Goal: Check status: Check status

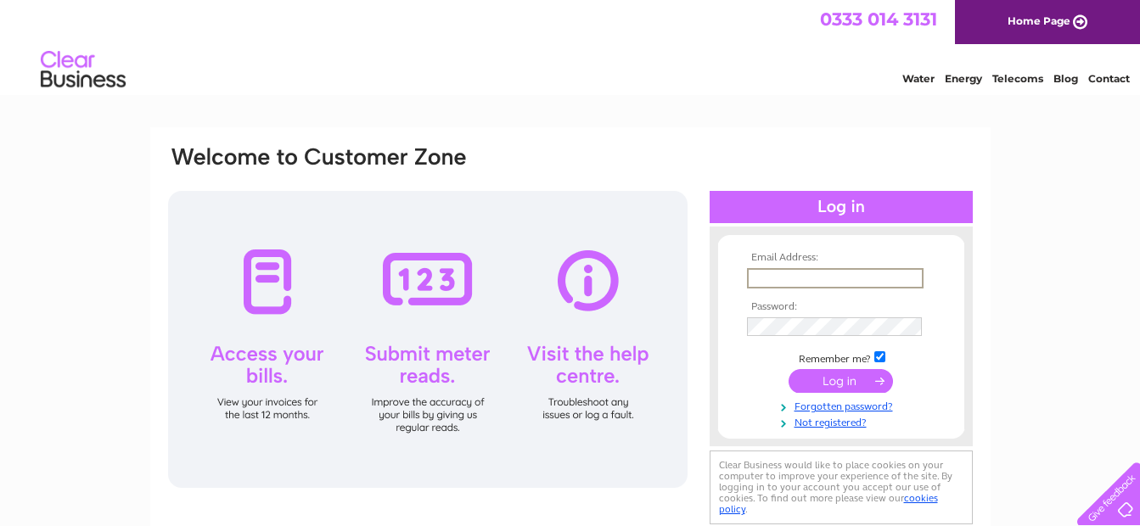
click at [756, 279] on input "text" at bounding box center [835, 278] width 176 height 20
type input "johnlathangie@btconnect.com"
click at [854, 390] on input "submit" at bounding box center [840, 381] width 104 height 24
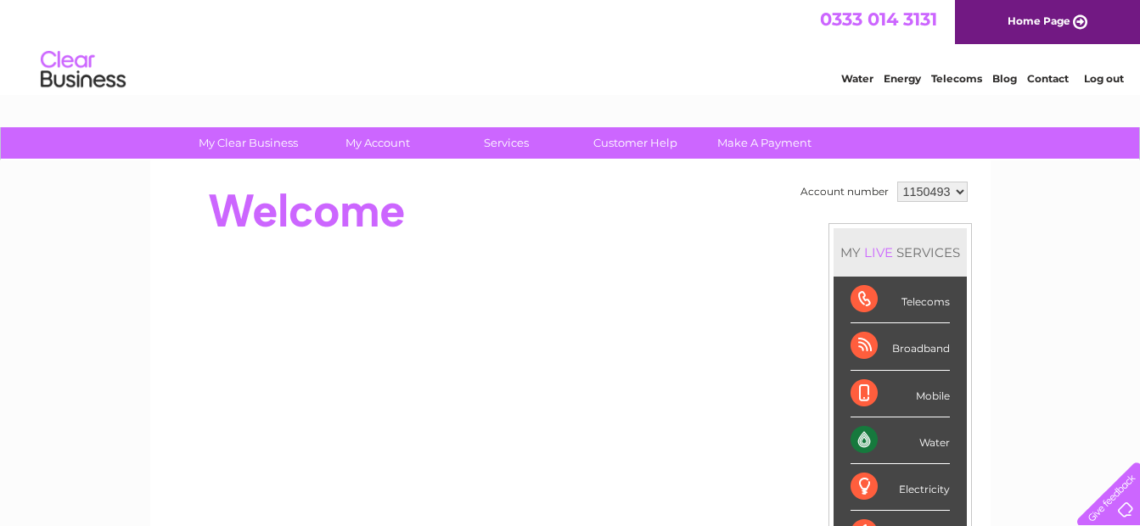
click at [932, 446] on div "Water" at bounding box center [899, 440] width 99 height 47
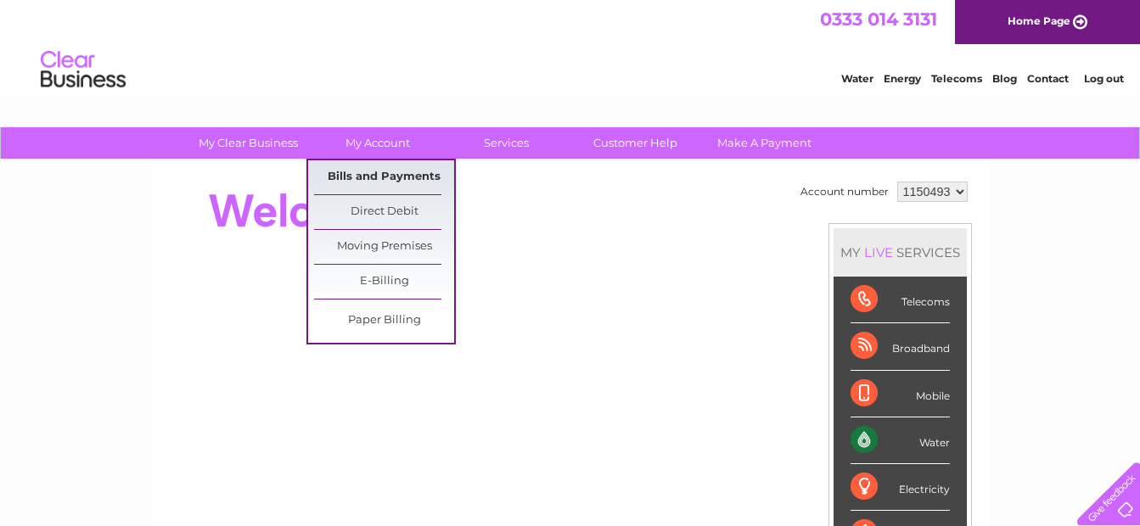
click at [366, 175] on link "Bills and Payments" at bounding box center [384, 177] width 140 height 34
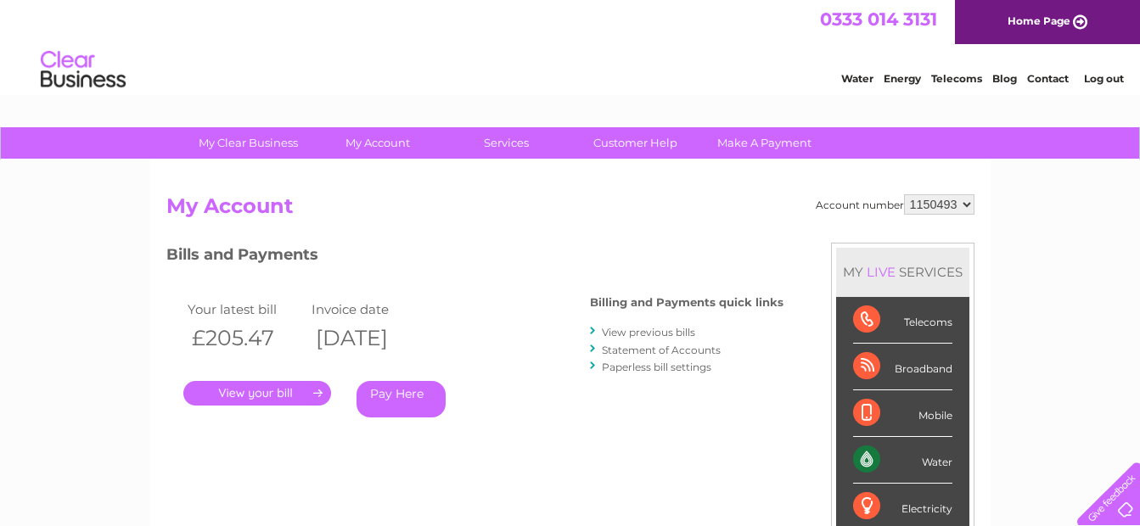
scroll to position [85, 0]
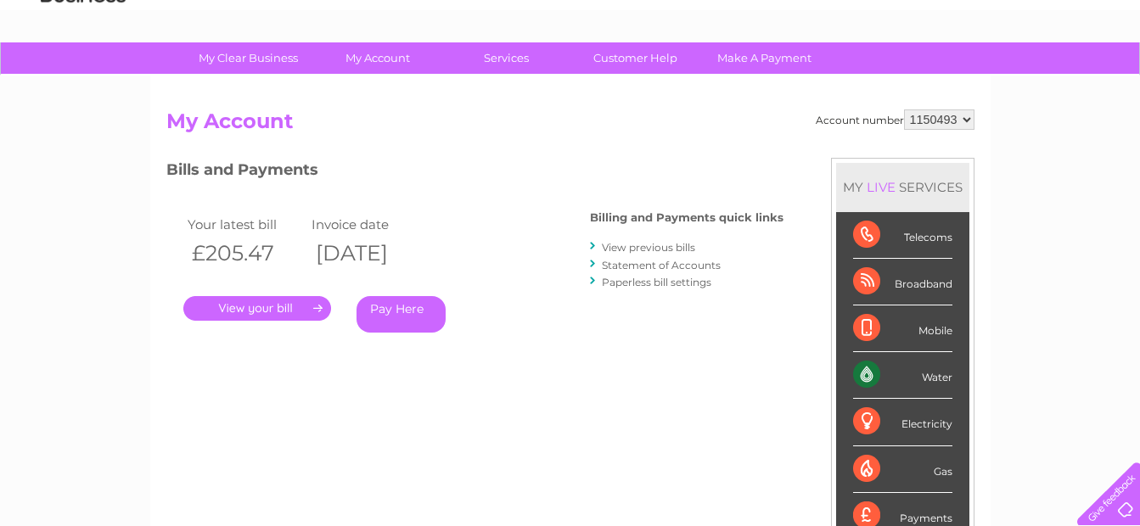
click at [233, 303] on link "." at bounding box center [257, 308] width 148 height 25
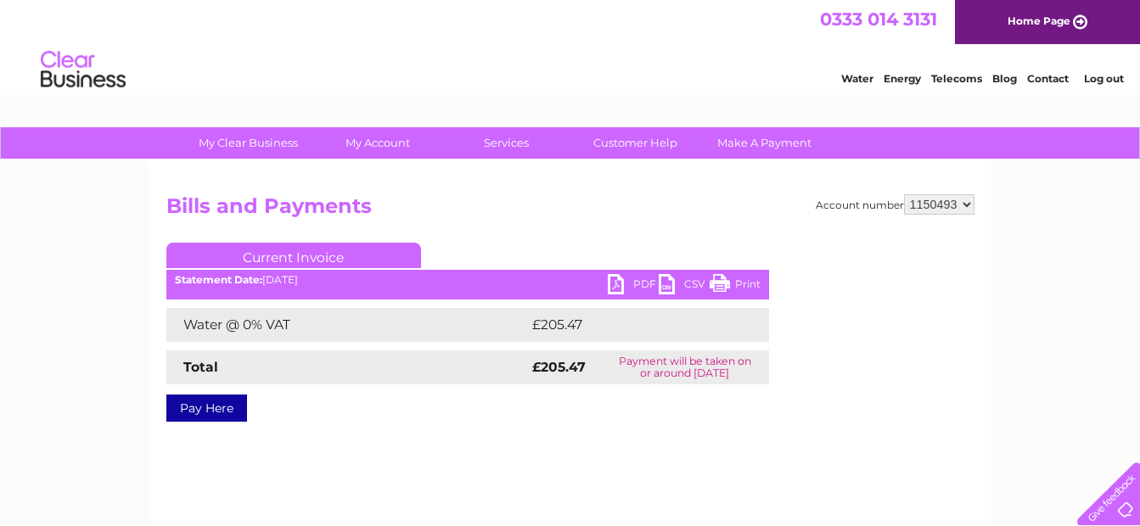
scroll to position [85, 0]
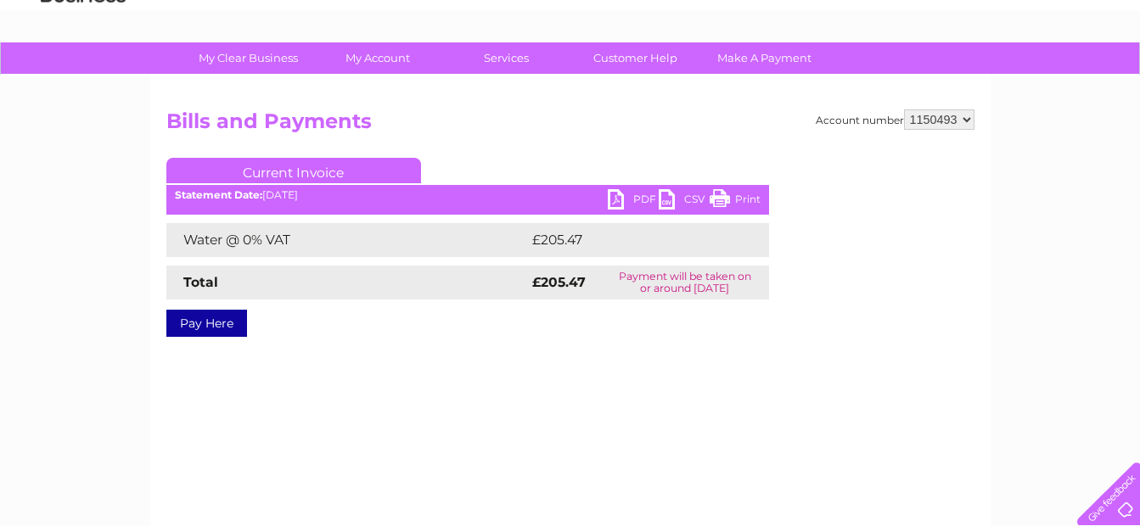
click at [741, 199] on link "Print" at bounding box center [734, 201] width 51 height 25
